Goal: Navigation & Orientation: Find specific page/section

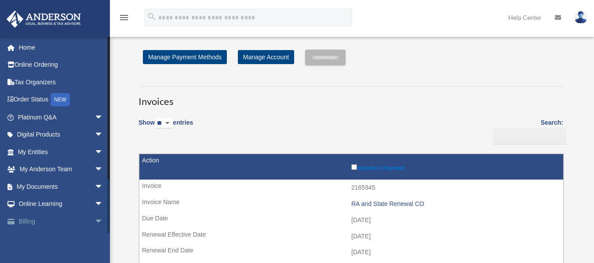
click at [95, 222] on span "arrow_drop_down" at bounding box center [104, 222] width 18 height 18
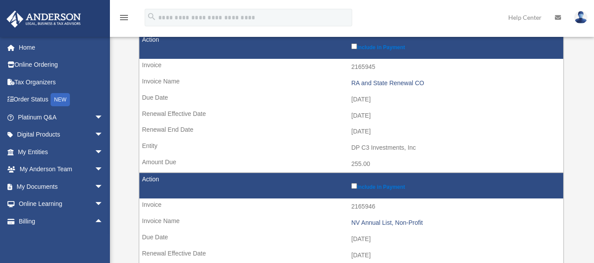
scroll to position [132, 0]
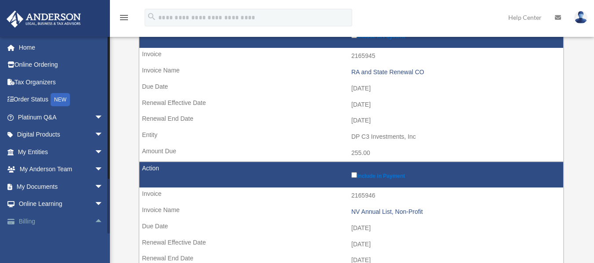
click at [95, 220] on span "arrow_drop_up" at bounding box center [104, 222] width 18 height 18
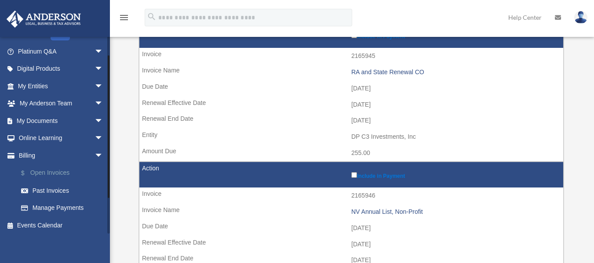
scroll to position [69, 0]
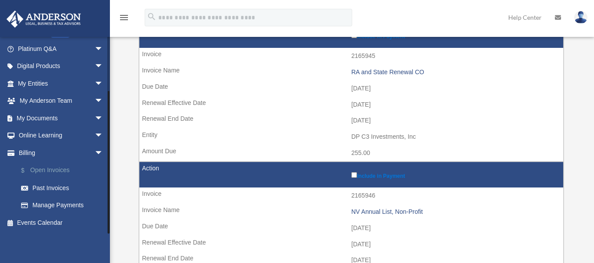
click at [58, 170] on link "$ Open Invoices" at bounding box center [64, 171] width 104 height 18
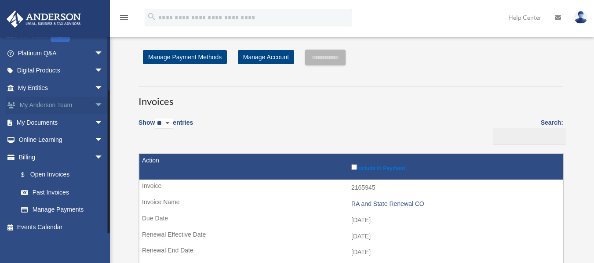
scroll to position [69, 0]
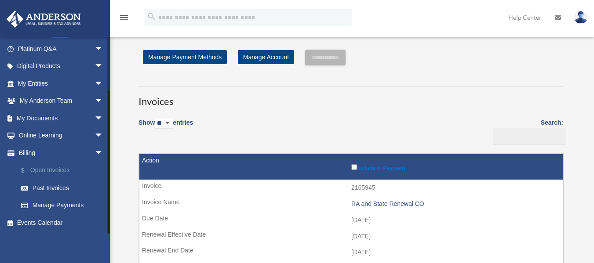
click at [37, 170] on link "$ Open Invoices" at bounding box center [64, 171] width 104 height 18
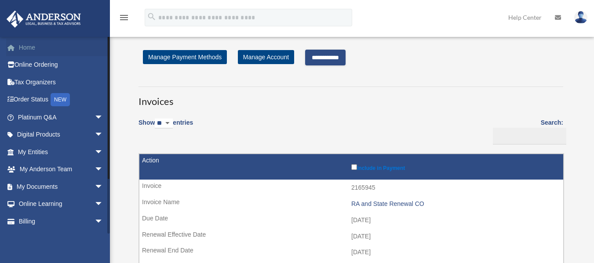
drag, startPoint x: 27, startPoint y: 46, endPoint x: 32, endPoint y: 55, distance: 10.8
click at [27, 46] on link "Home" at bounding box center [61, 48] width 110 height 18
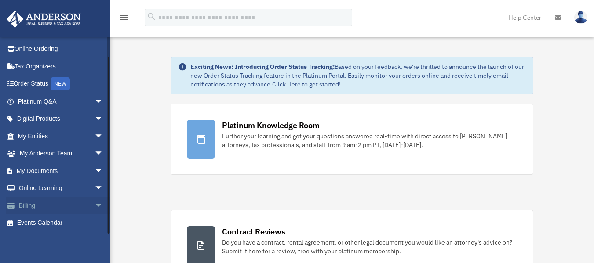
click at [95, 204] on span "arrow_drop_down" at bounding box center [104, 206] width 18 height 18
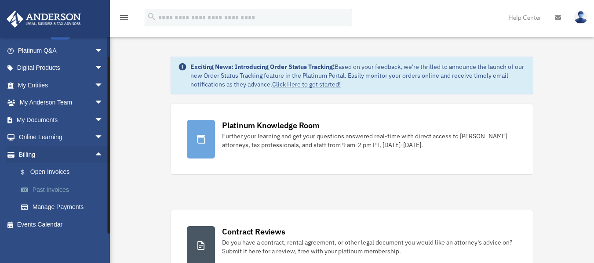
scroll to position [69, 0]
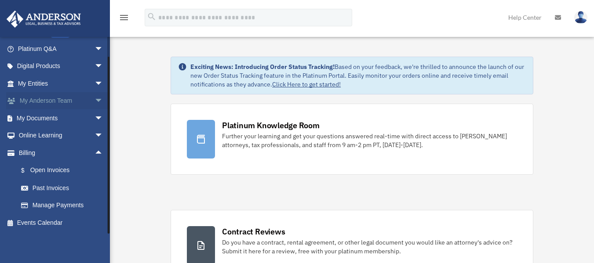
click at [95, 151] on span "arrow_drop_up" at bounding box center [104, 153] width 18 height 18
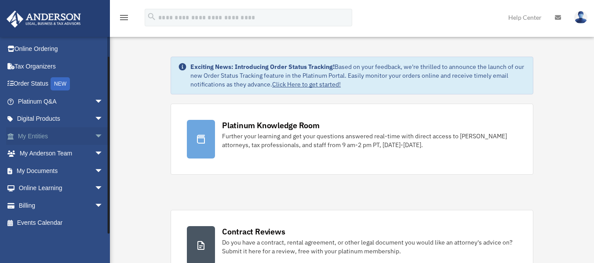
click at [95, 136] on span "arrow_drop_down" at bounding box center [104, 136] width 18 height 18
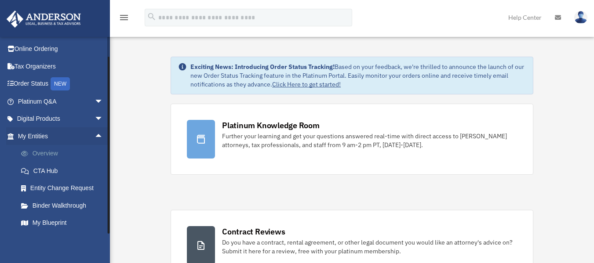
click at [45, 153] on link "Overview" at bounding box center [64, 154] width 104 height 18
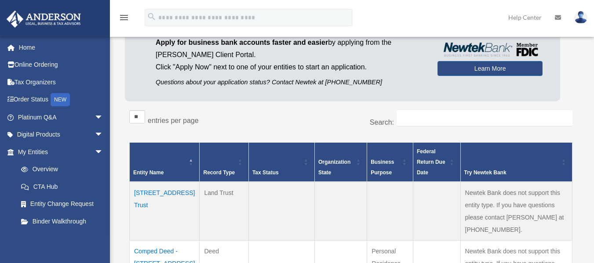
scroll to position [88, 0]
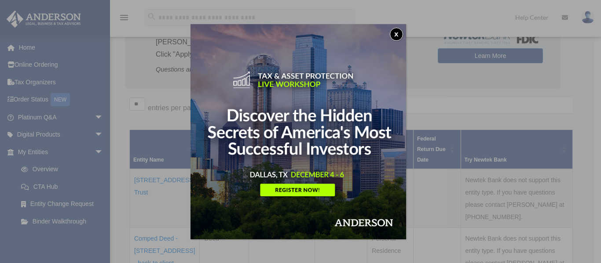
click at [394, 33] on button "x" at bounding box center [395, 34] width 13 height 13
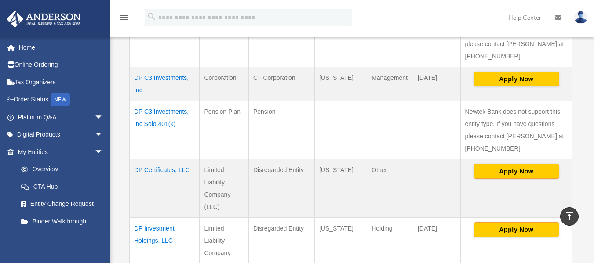
scroll to position [440, 0]
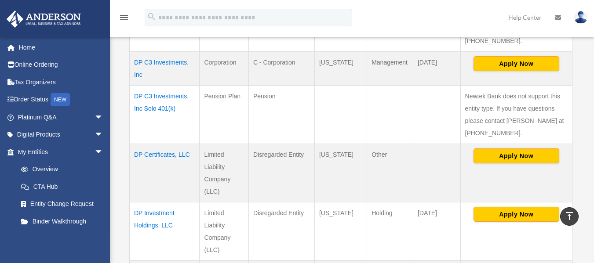
click at [159, 62] on td "DP C3 Investments, Inc" at bounding box center [165, 69] width 70 height 34
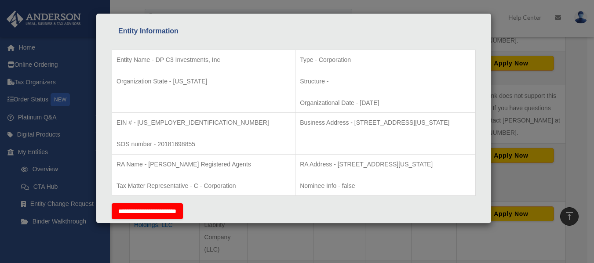
scroll to position [176, 0]
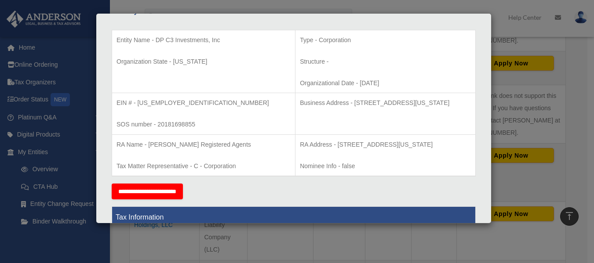
click at [459, 4] on div "Details × Articles Sent Organizational Date" at bounding box center [297, 131] width 594 height 263
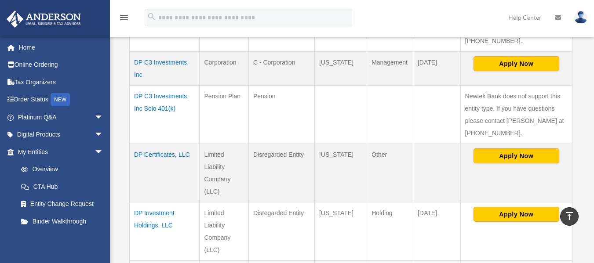
click at [582, 16] on img at bounding box center [580, 17] width 13 height 13
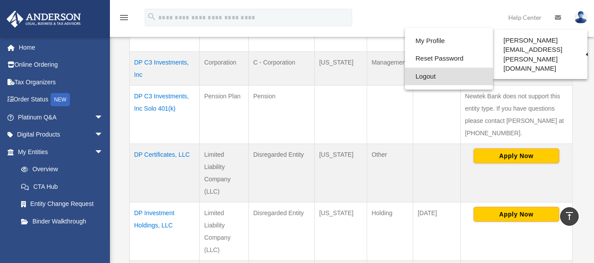
click at [419, 77] on link "Logout" at bounding box center [449, 77] width 88 height 18
